Goal: Browse casually

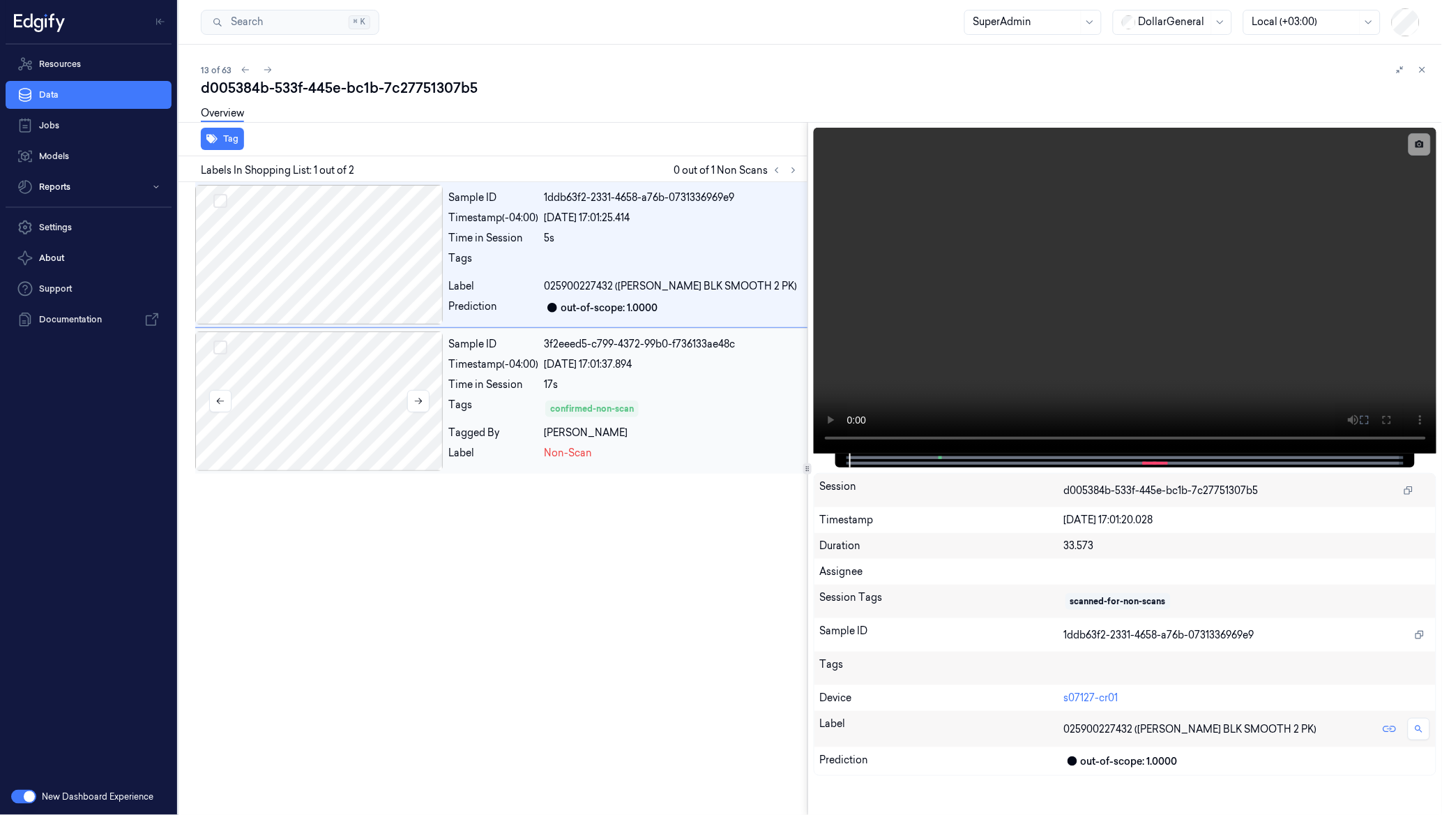
click at [319, 385] on div at bounding box center [319, 400] width 248 height 139
click at [338, 386] on div at bounding box center [319, 400] width 248 height 139
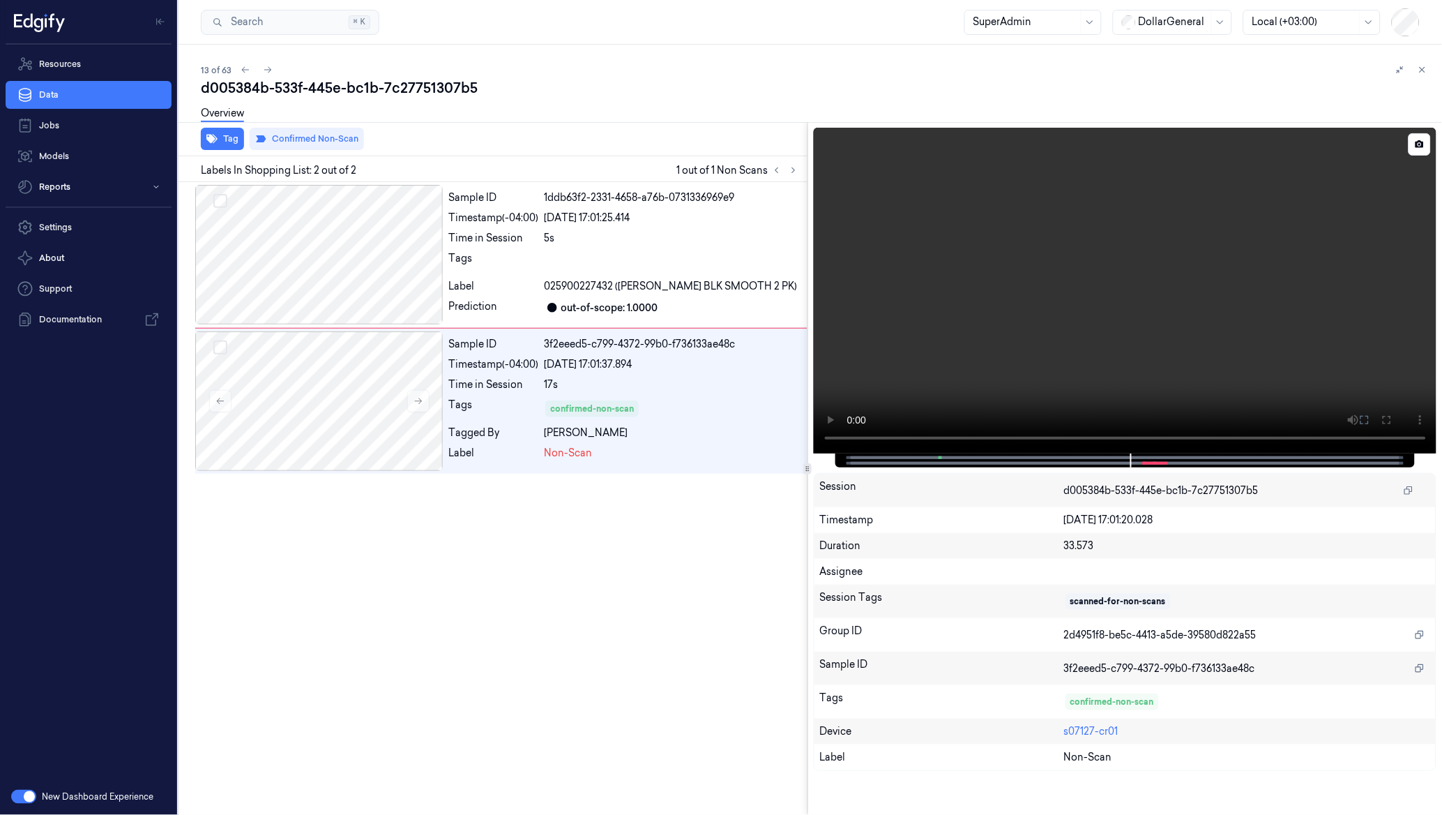
click at [1160, 351] on video at bounding box center [1125, 291] width 623 height 326
